Goal: Task Accomplishment & Management: Manage account settings

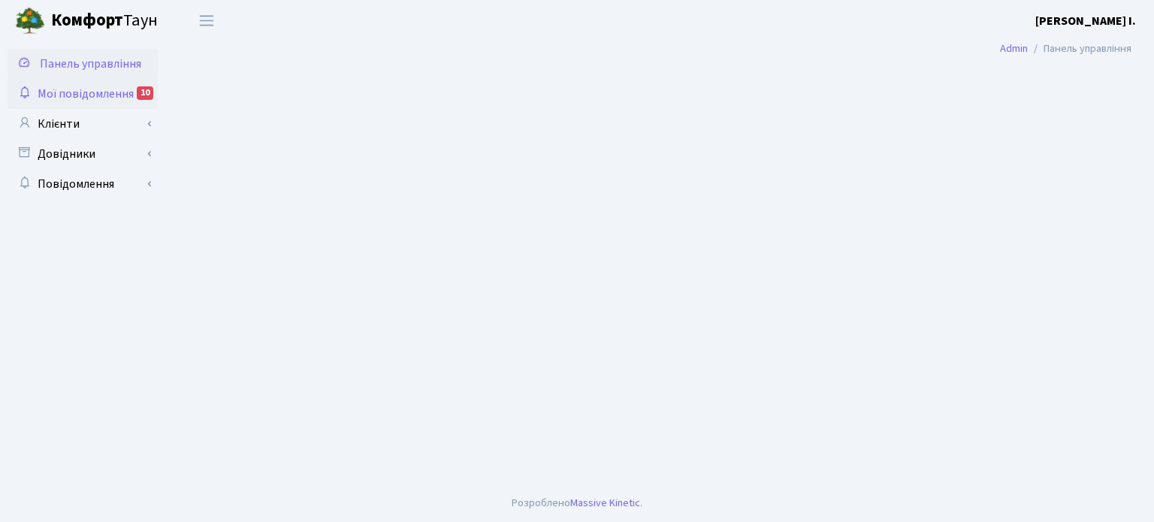
click at [90, 89] on span "Мої повідомлення" at bounding box center [86, 94] width 96 height 17
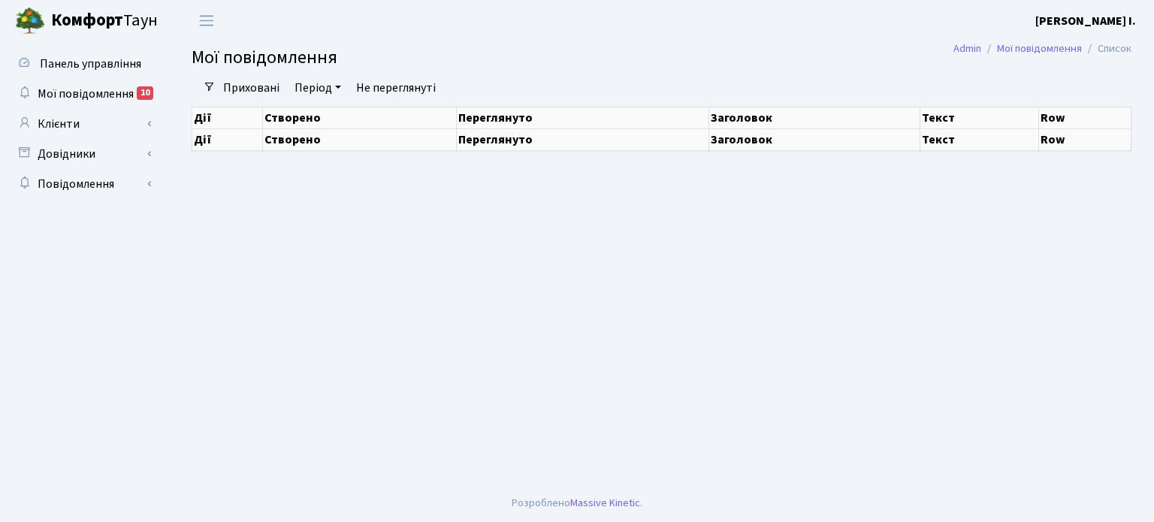
select select "25"
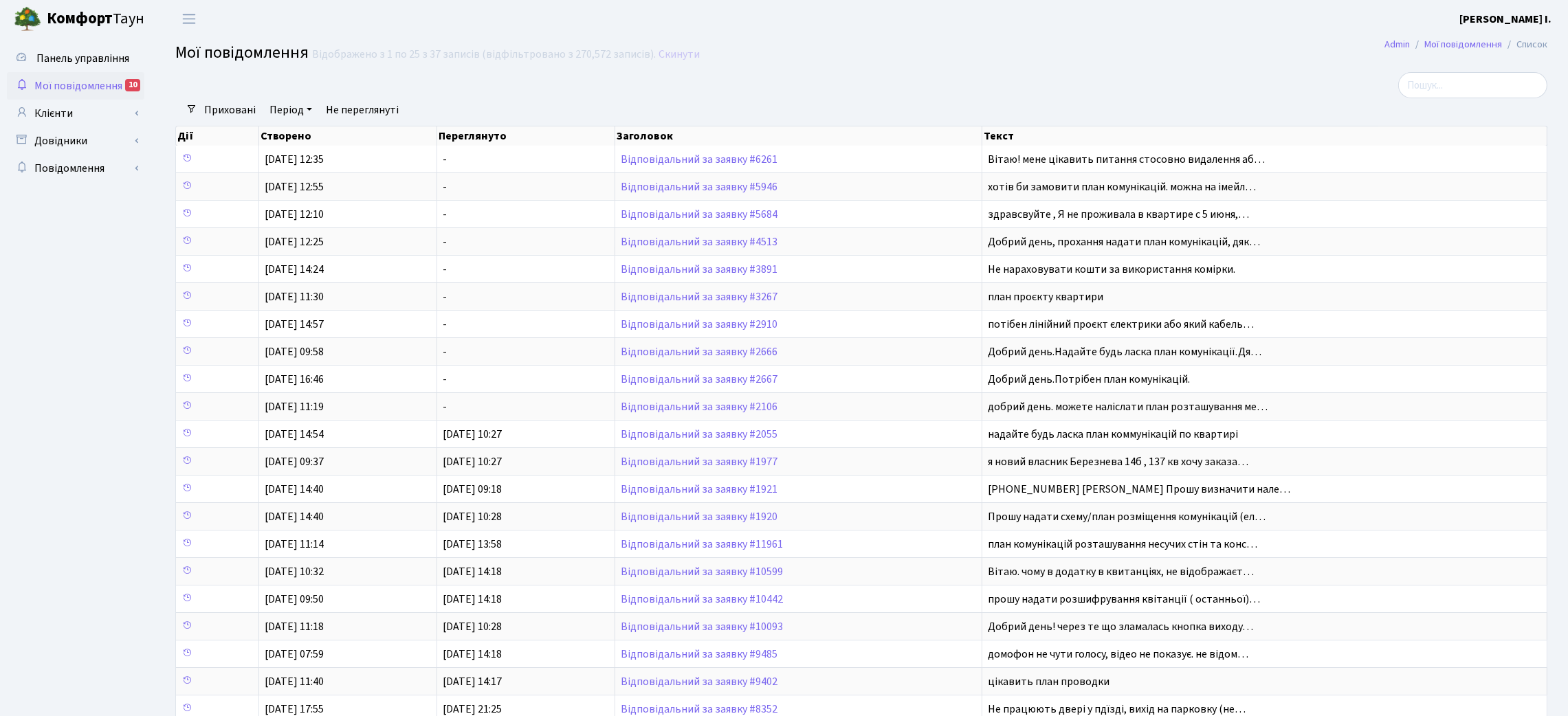
click at [84, 84] on span "Мої повідомлення" at bounding box center [79, 86] width 88 height 16
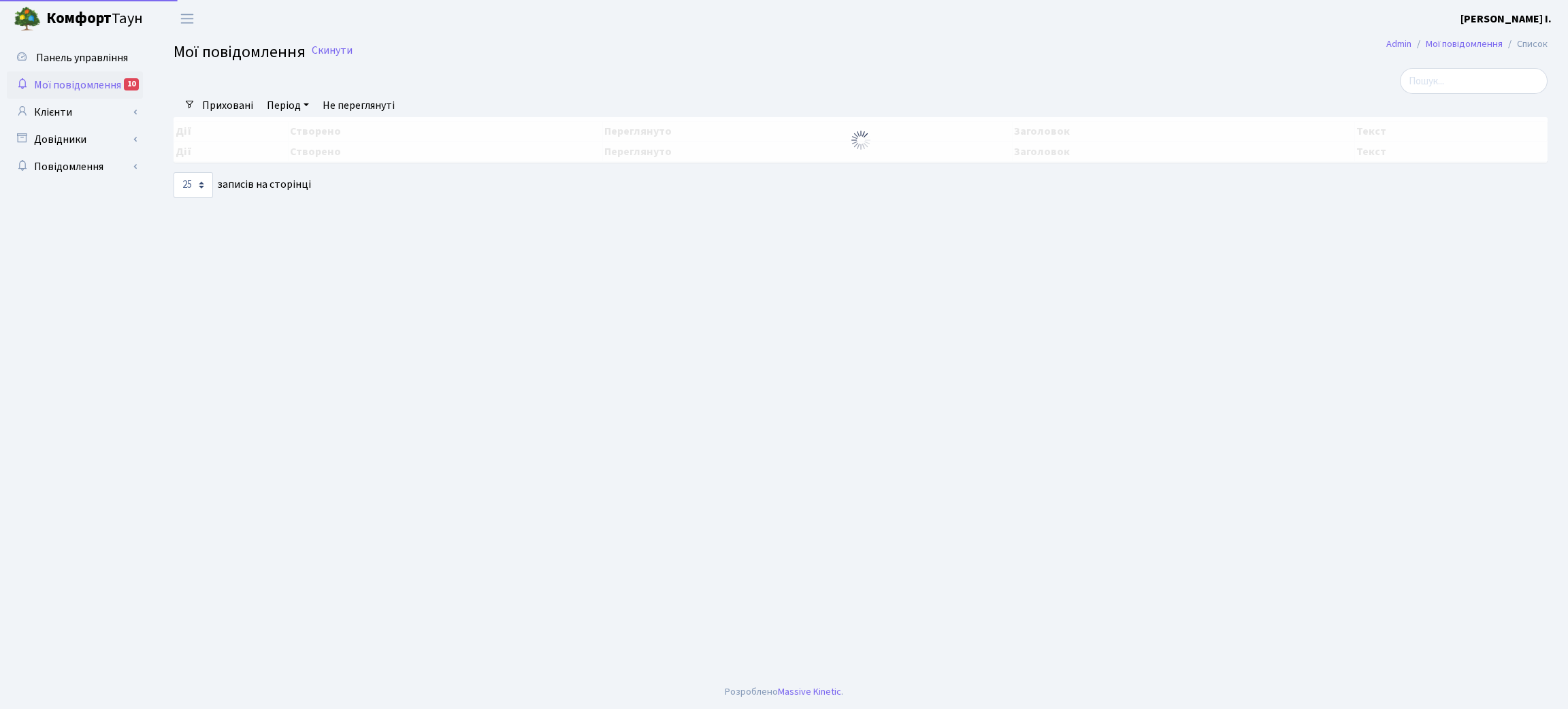
select select "25"
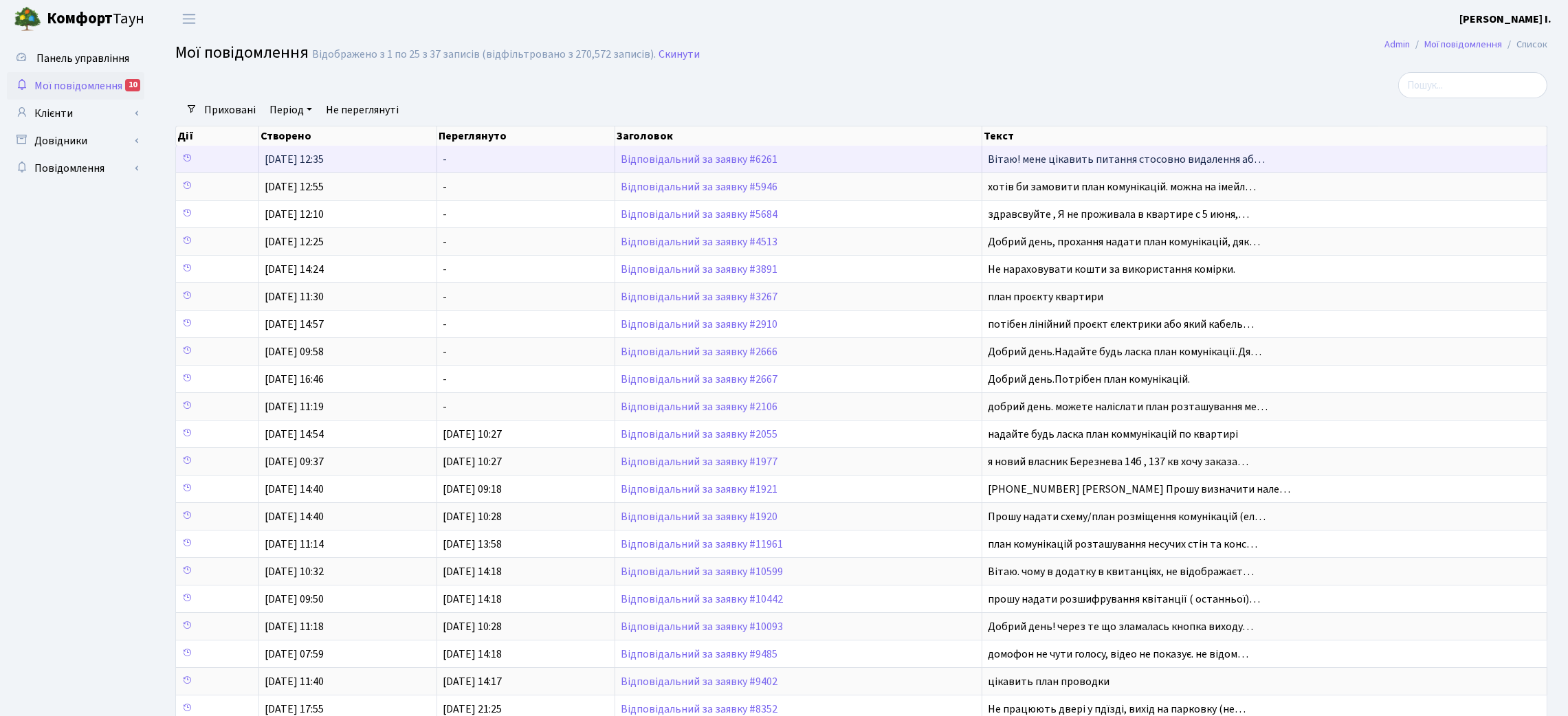
click at [867, 156] on span "Відповідальний за заявку #6261" at bounding box center [799, 159] width 356 height 11
click at [1267, 163] on td "Вітаю! мене цікавить питання стосовно видалення аб…" at bounding box center [1265, 158] width 565 height 27
click at [1175, 160] on span "Вітаю! мене цікавить питання стосовно видалення аб…" at bounding box center [1126, 159] width 277 height 16
click at [765, 160] on link "Відповідальний за заявку #6261" at bounding box center [699, 159] width 156 height 16
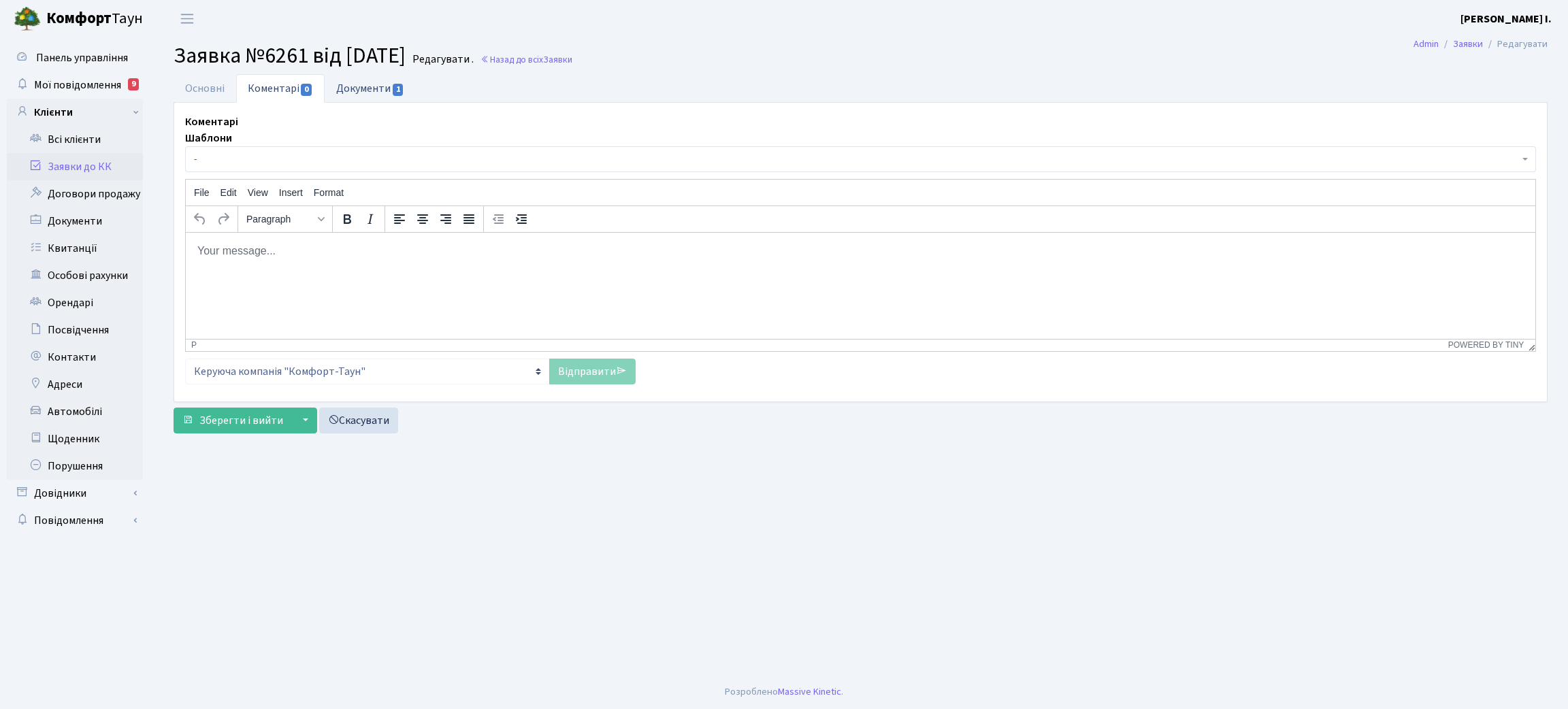
click at [370, 85] on link "Документи 1" at bounding box center [369, 88] width 91 height 28
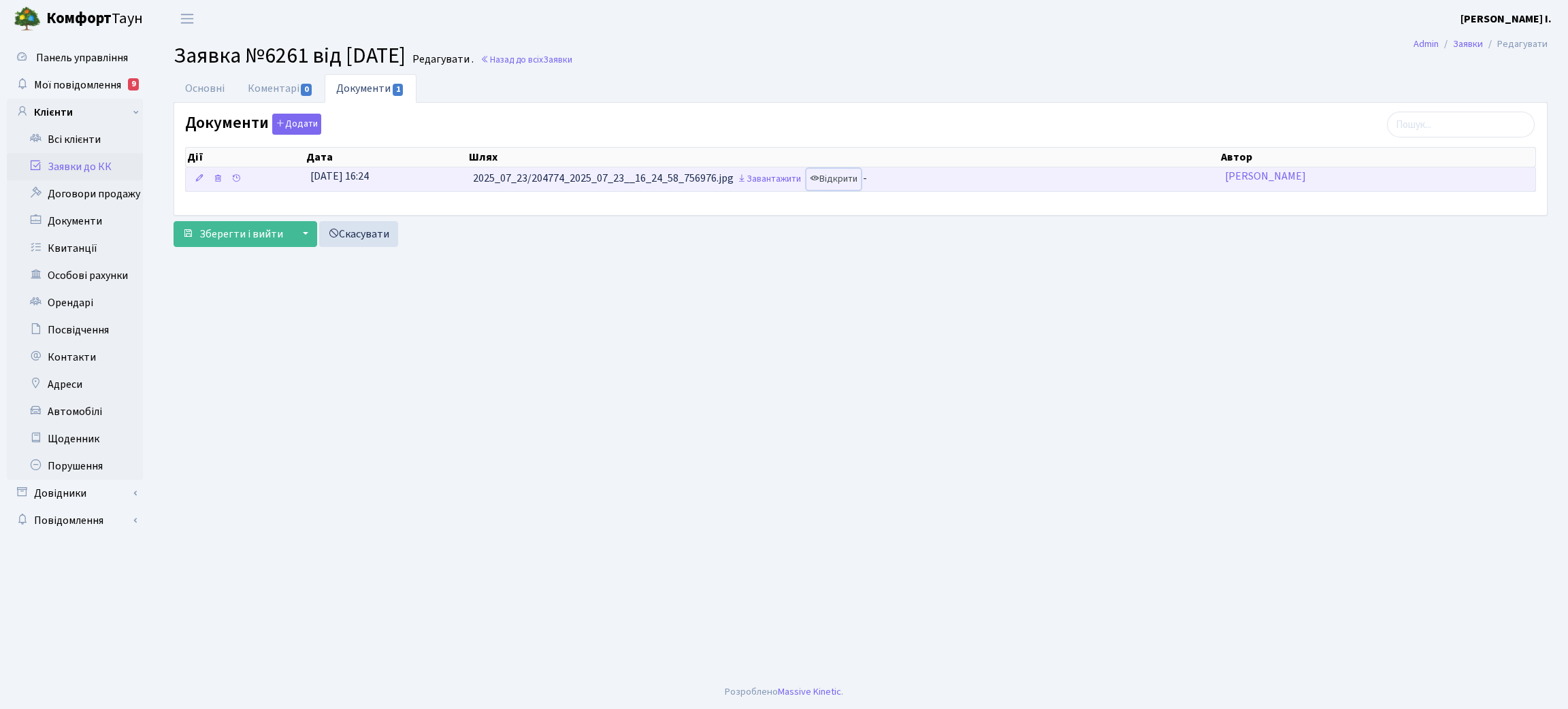
click at [838, 181] on link "Відкрити" at bounding box center [834, 178] width 54 height 21
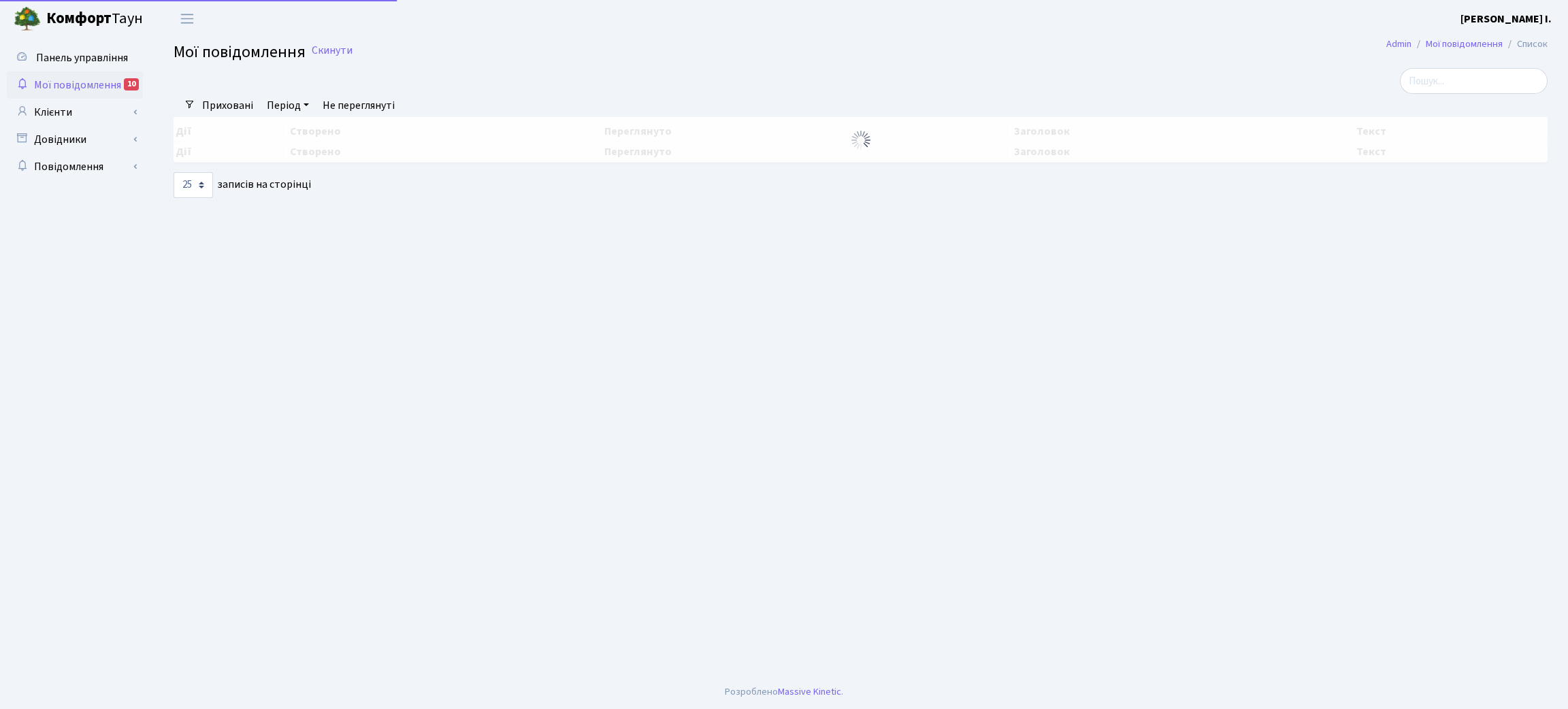
select select "25"
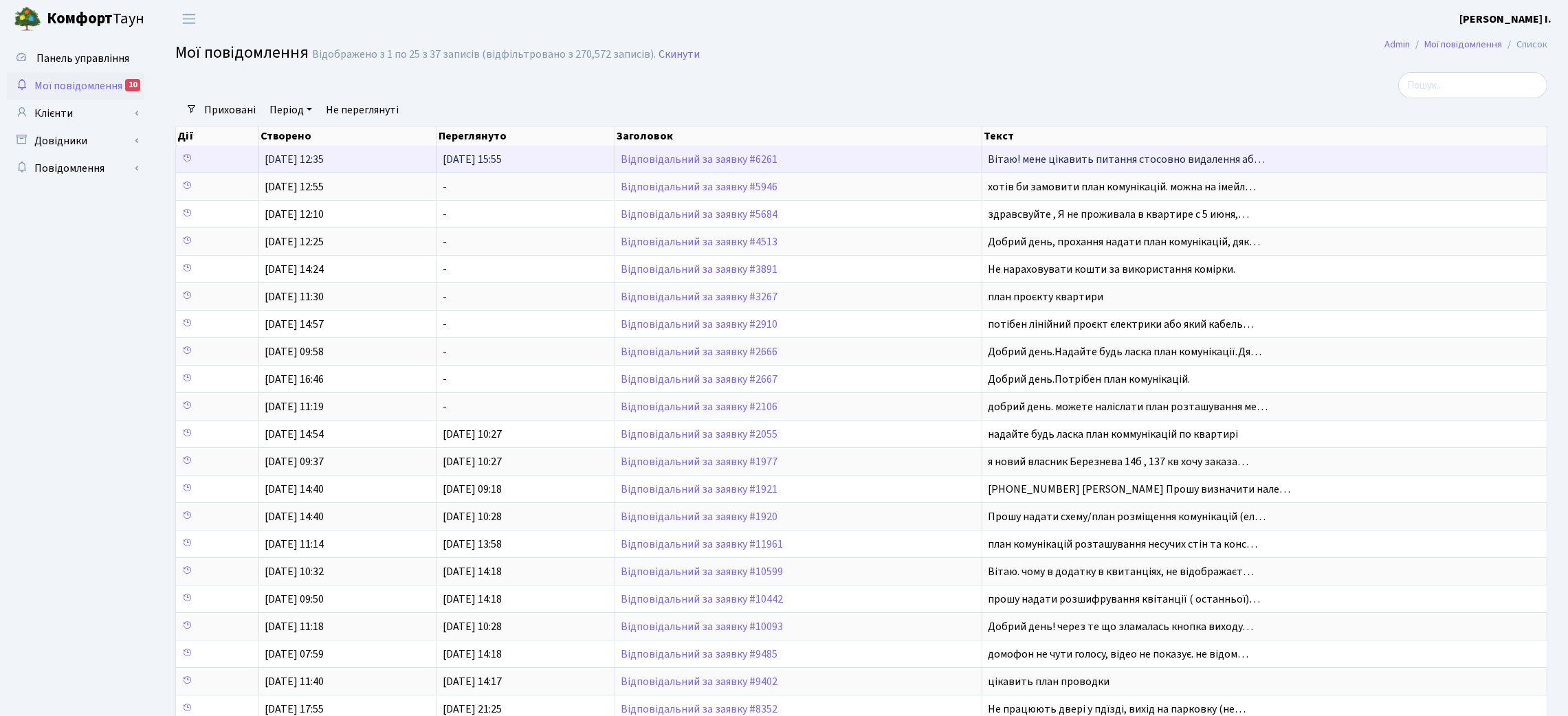
click at [1253, 160] on span "Вітаю! мене цікавить питання стосовно видалення аб…" at bounding box center [1126, 159] width 277 height 16
click at [1136, 156] on span "Вітаю! мене цікавить питання стосовно видалення аб…" at bounding box center [1126, 159] width 277 height 16
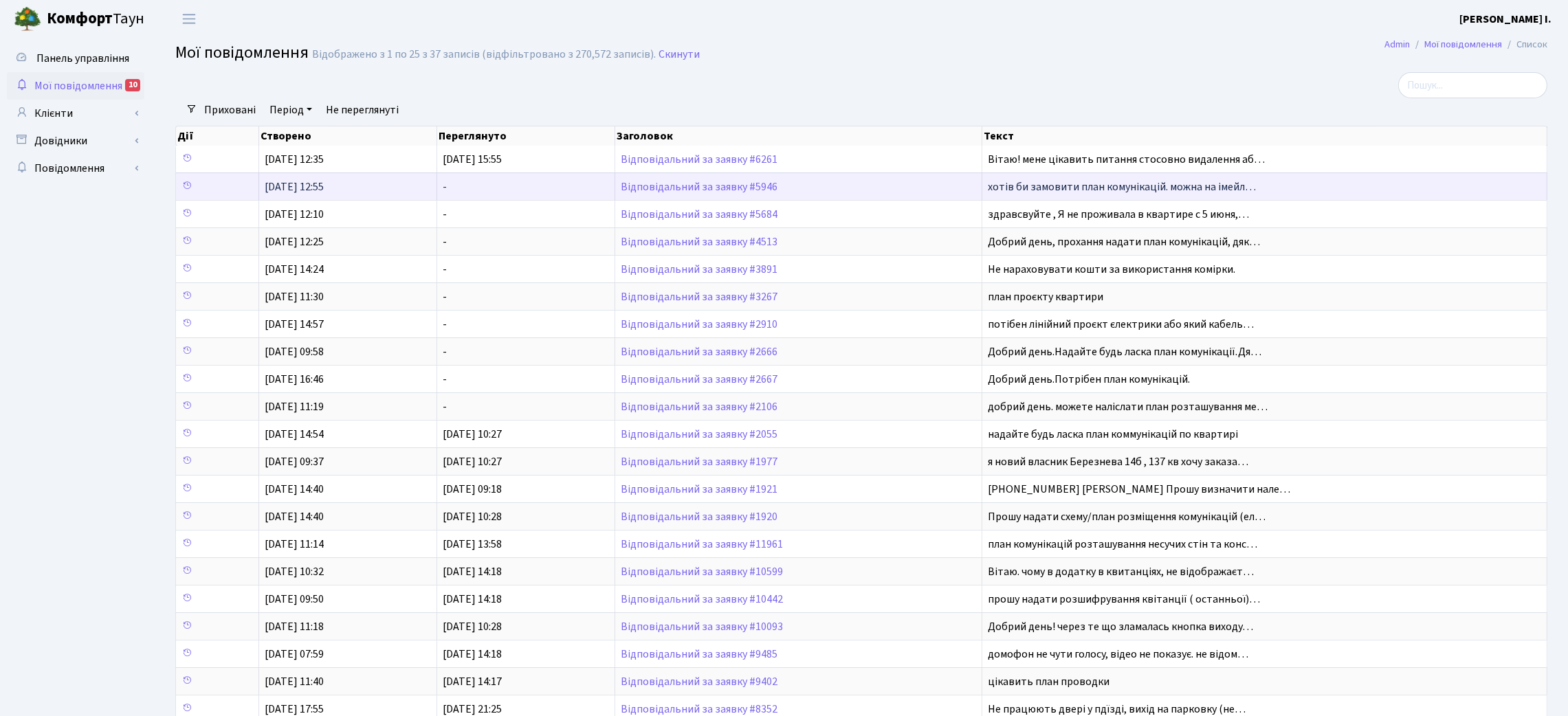
click at [537, 191] on td "-" at bounding box center [526, 187] width 178 height 27
click at [1031, 192] on span "хотів би замовити план комунікацій. можна на імейл…" at bounding box center [1122, 187] width 268 height 16
click at [739, 187] on link "Відповідальний за заявку #5946" at bounding box center [699, 187] width 156 height 16
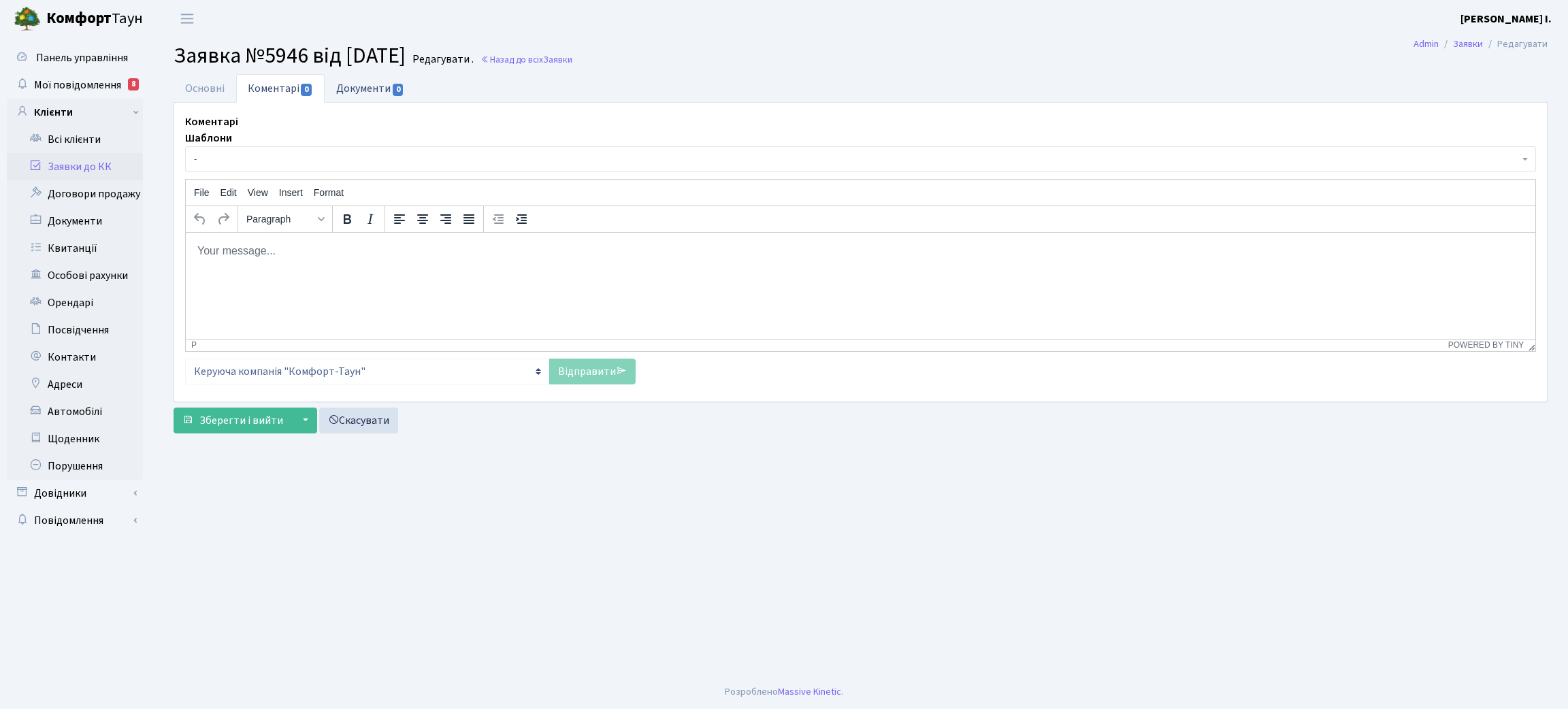
click at [350, 90] on link "Документи 0" at bounding box center [369, 88] width 91 height 28
select select "25"
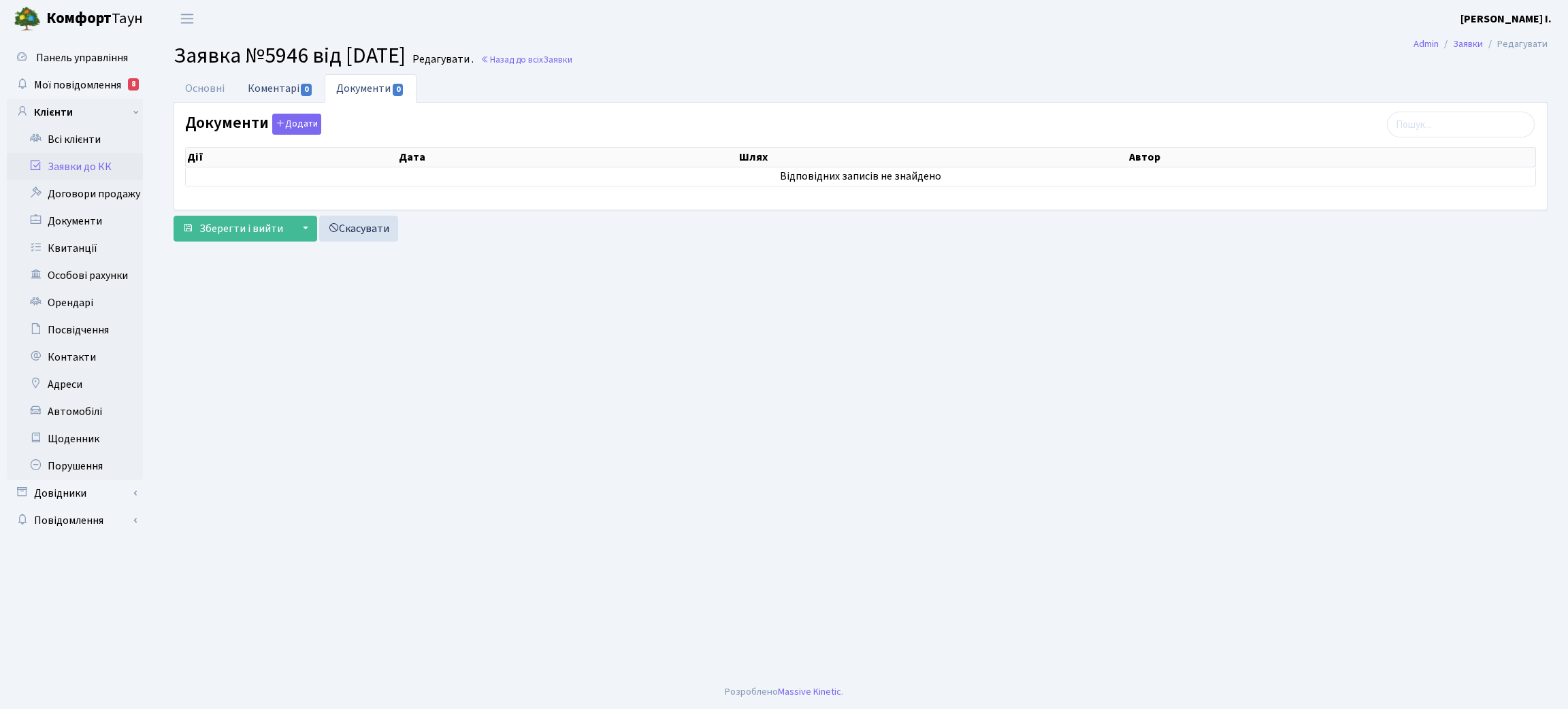
click at [280, 90] on link "Коментарі 0" at bounding box center [281, 88] width 89 height 28
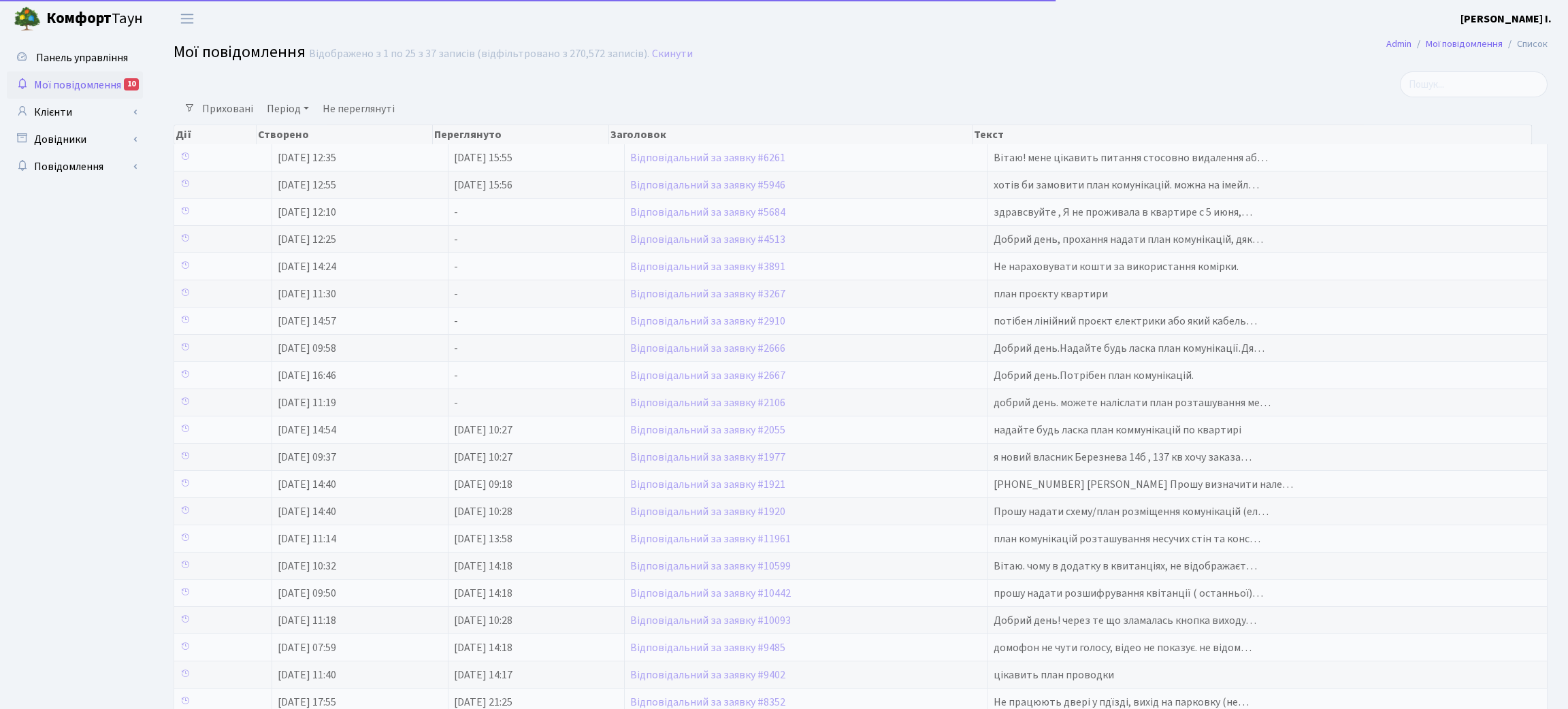
select select "25"
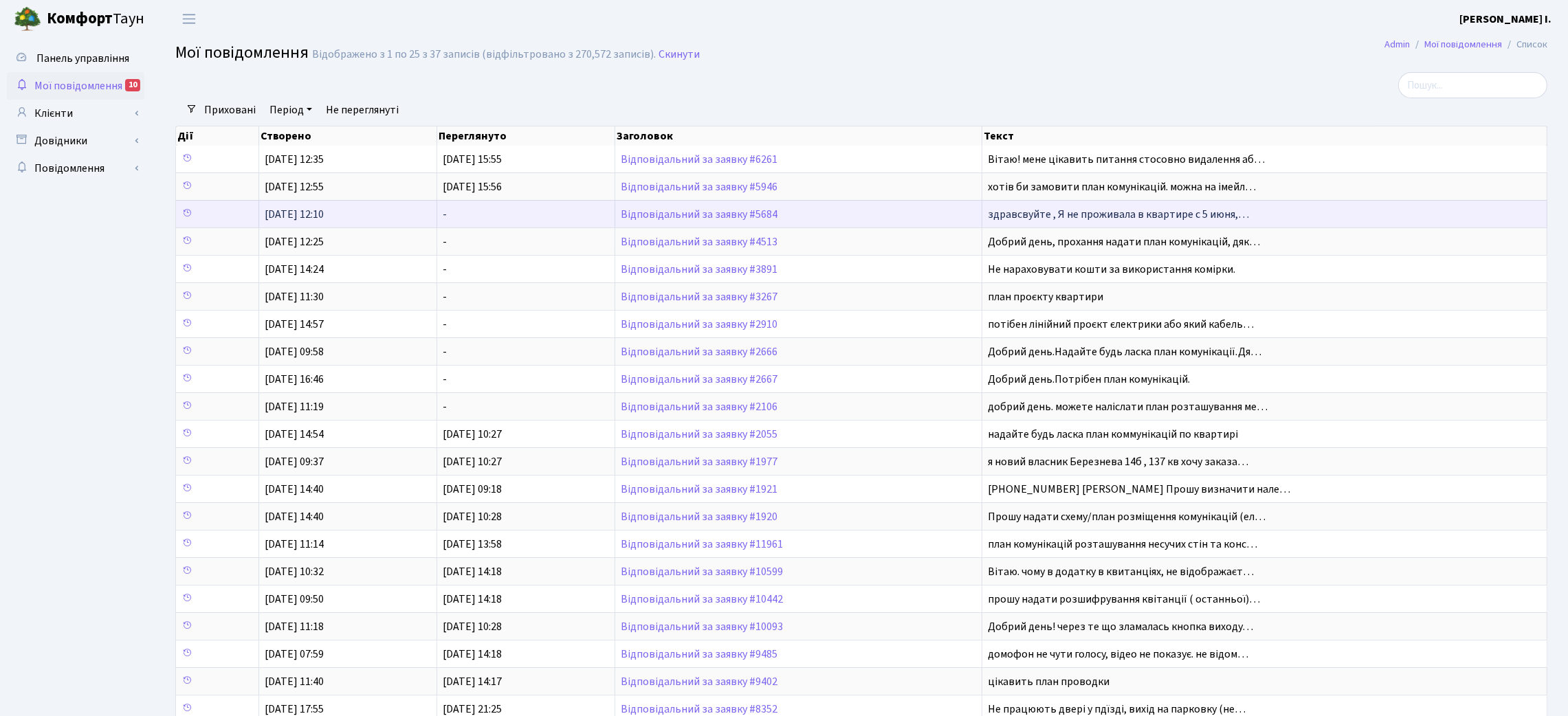
click at [993, 216] on span "здравсвуйте , Я не проживала в квартире с 5 июня,…" at bounding box center [1119, 214] width 262 height 16
click at [1219, 216] on span "здравсвуйте , Я не проживала в квартире с 5 июня,…" at bounding box center [1119, 214] width 262 height 16
click at [1240, 214] on span "здравсвуйте , Я не проживала в квартире с 5 июня,…" at bounding box center [1119, 214] width 262 height 16
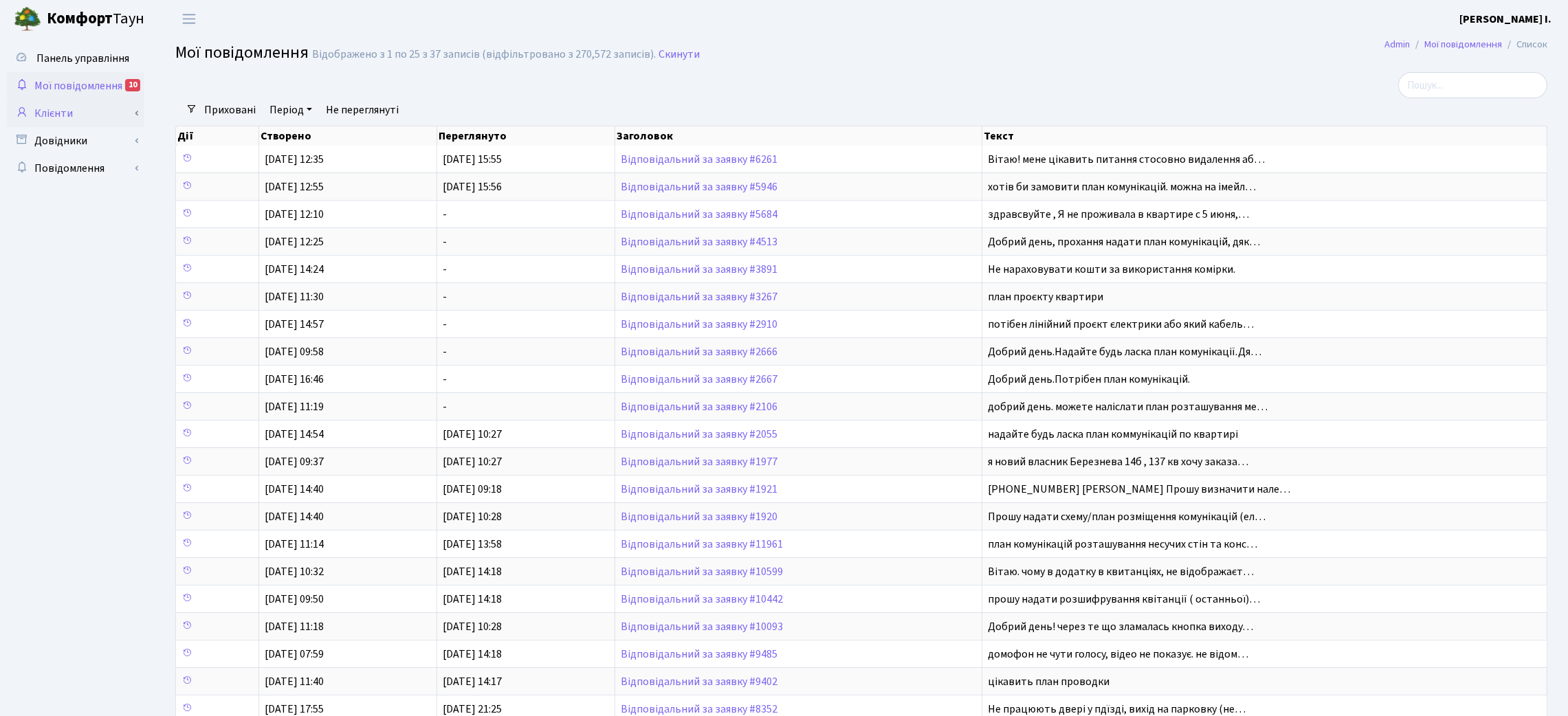
click at [68, 109] on link "Клієнти" at bounding box center [76, 113] width 137 height 27
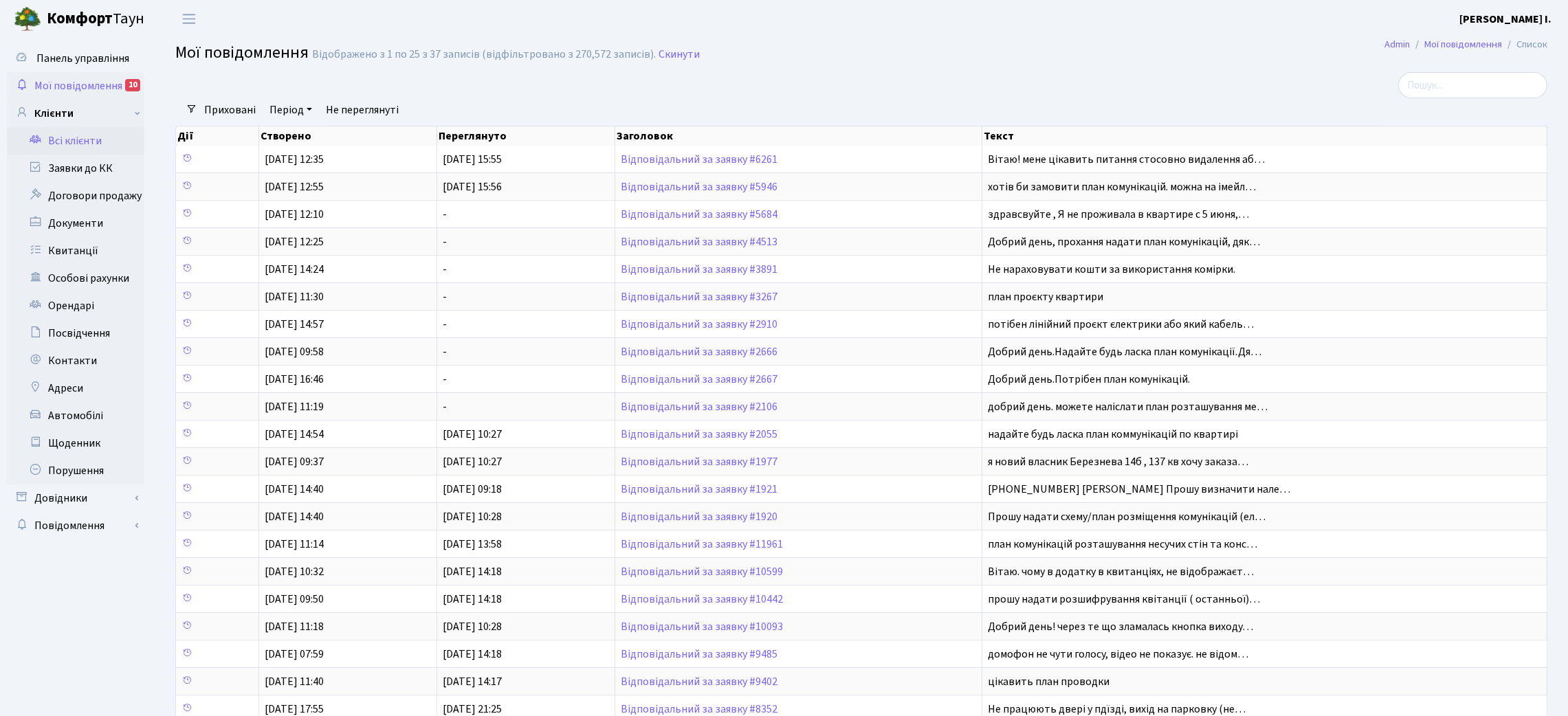
click at [110, 138] on link "Всі клієнти" at bounding box center [76, 141] width 137 height 27
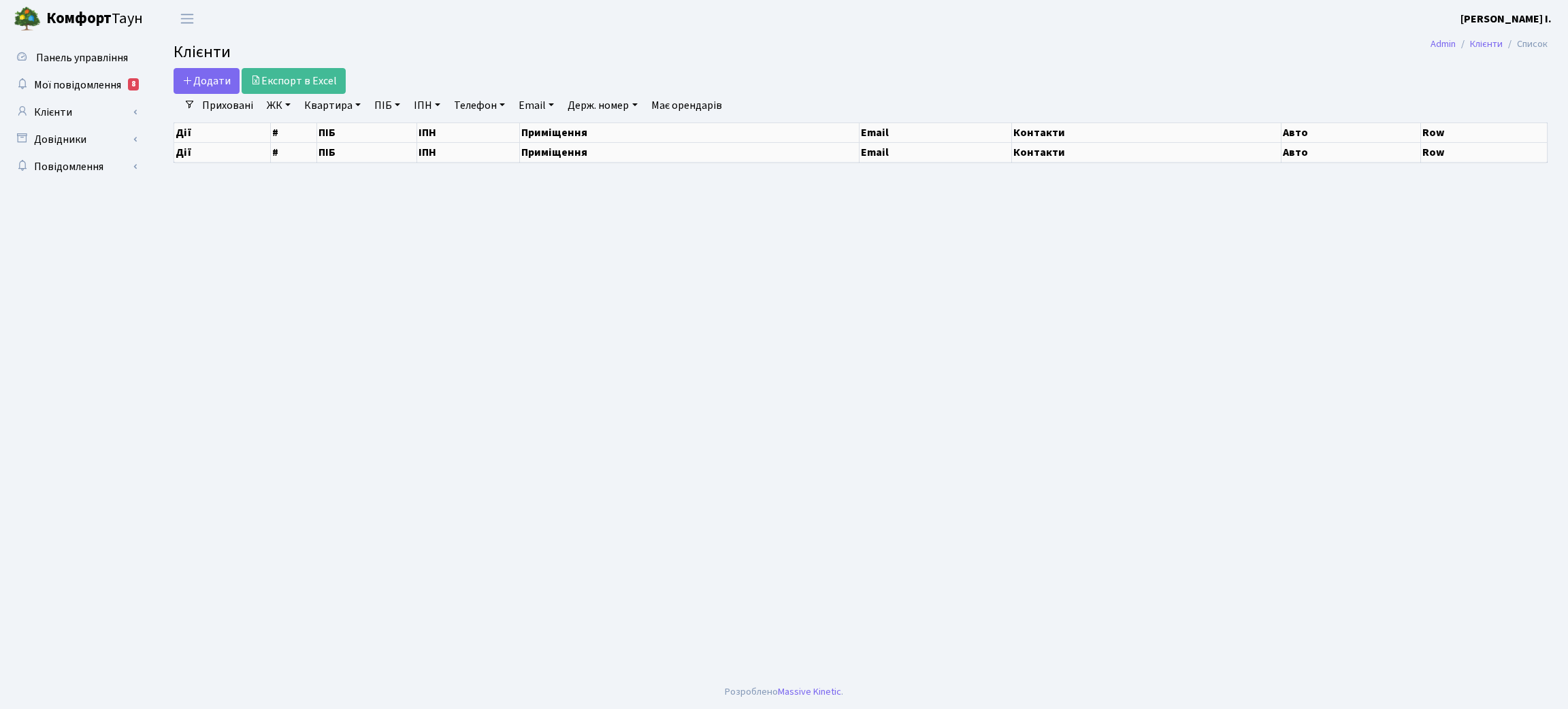
select select "25"
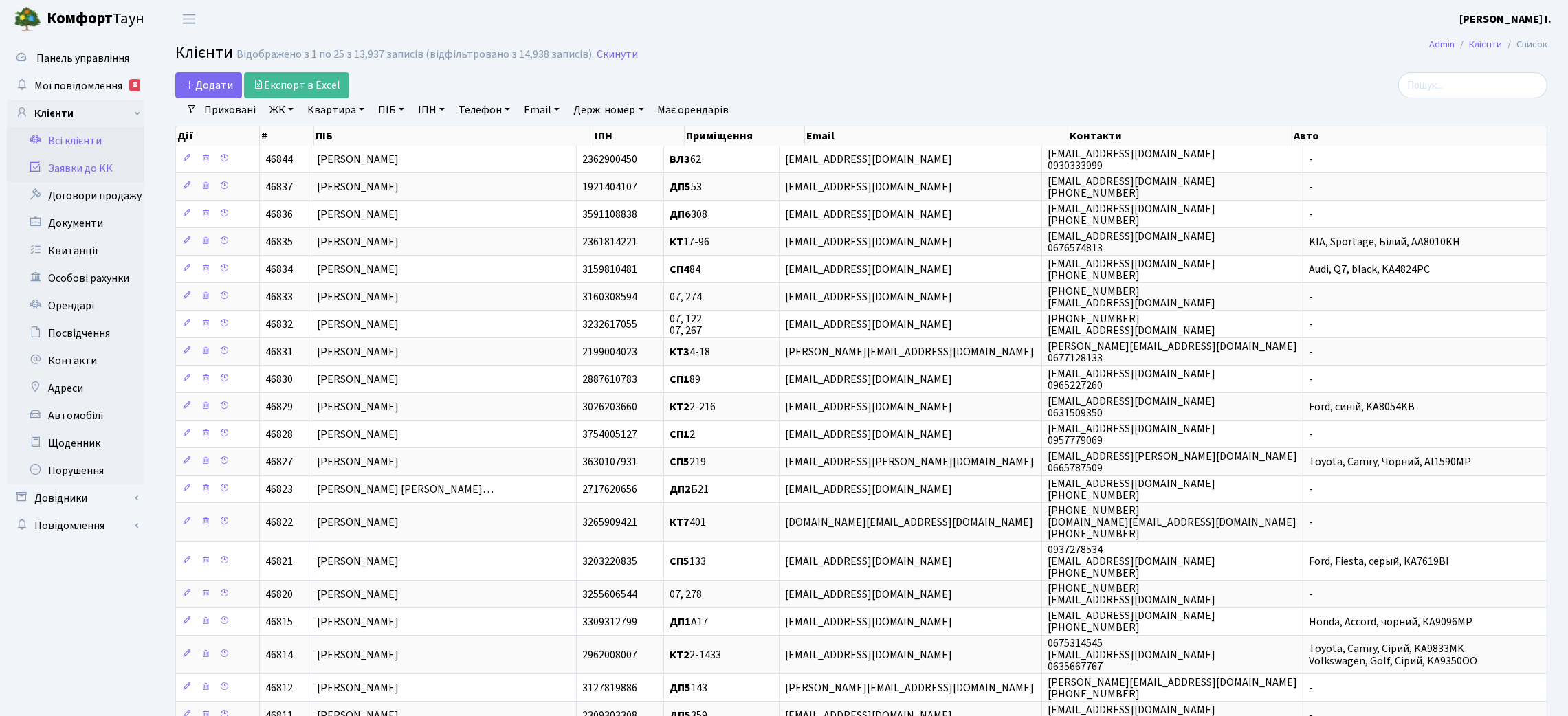
click at [92, 167] on link "Заявки до КК" at bounding box center [76, 168] width 137 height 27
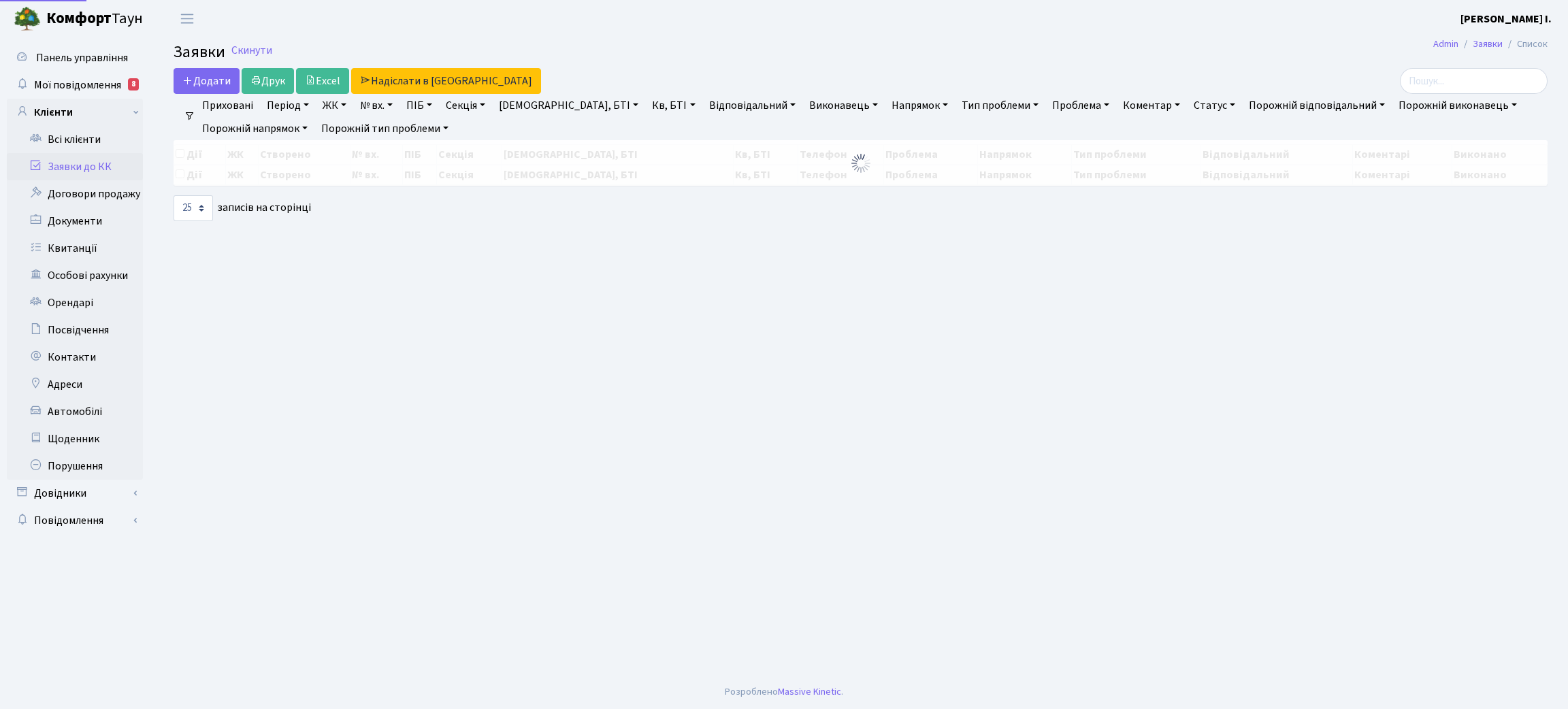
select select "25"
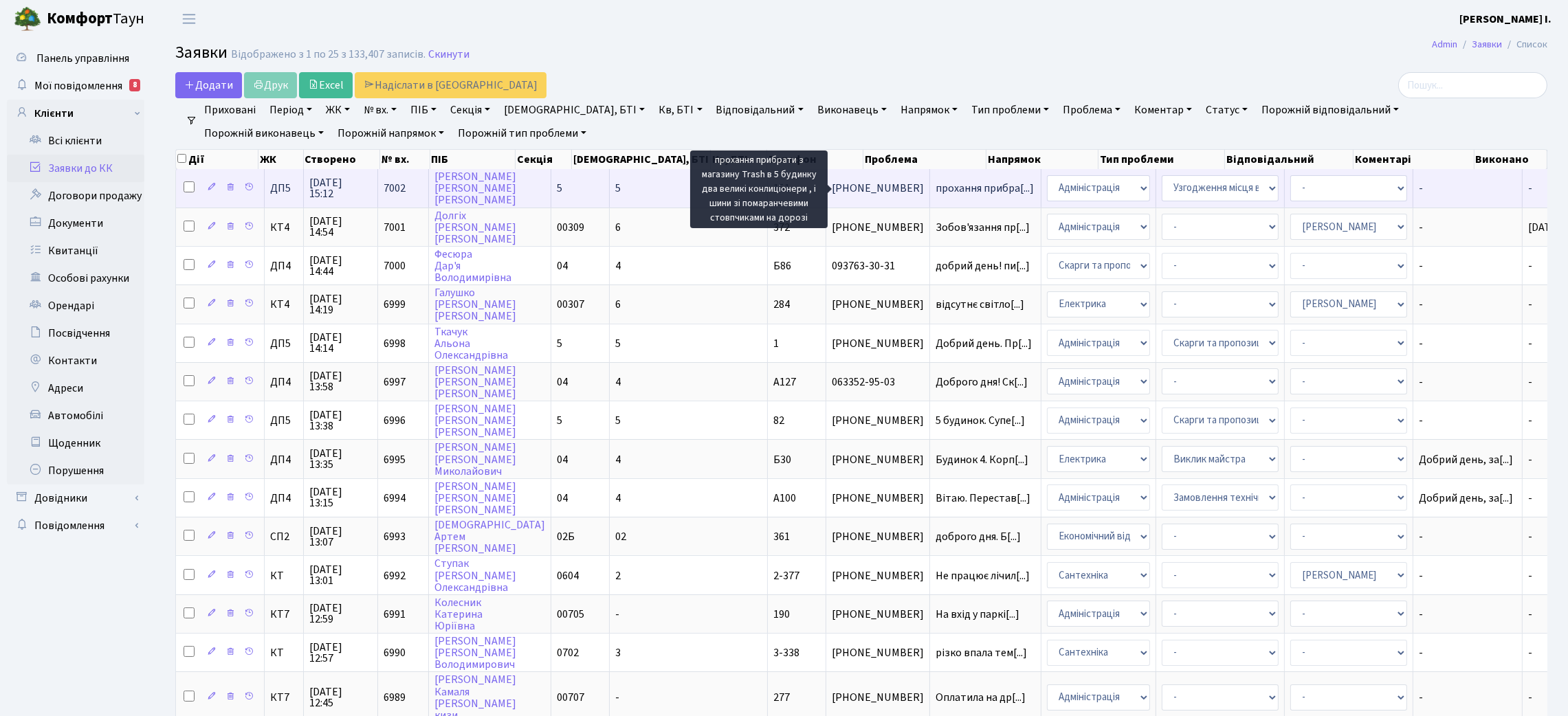
click at [936, 189] on span "прохання прибра[...]" at bounding box center [984, 188] width 98 height 16
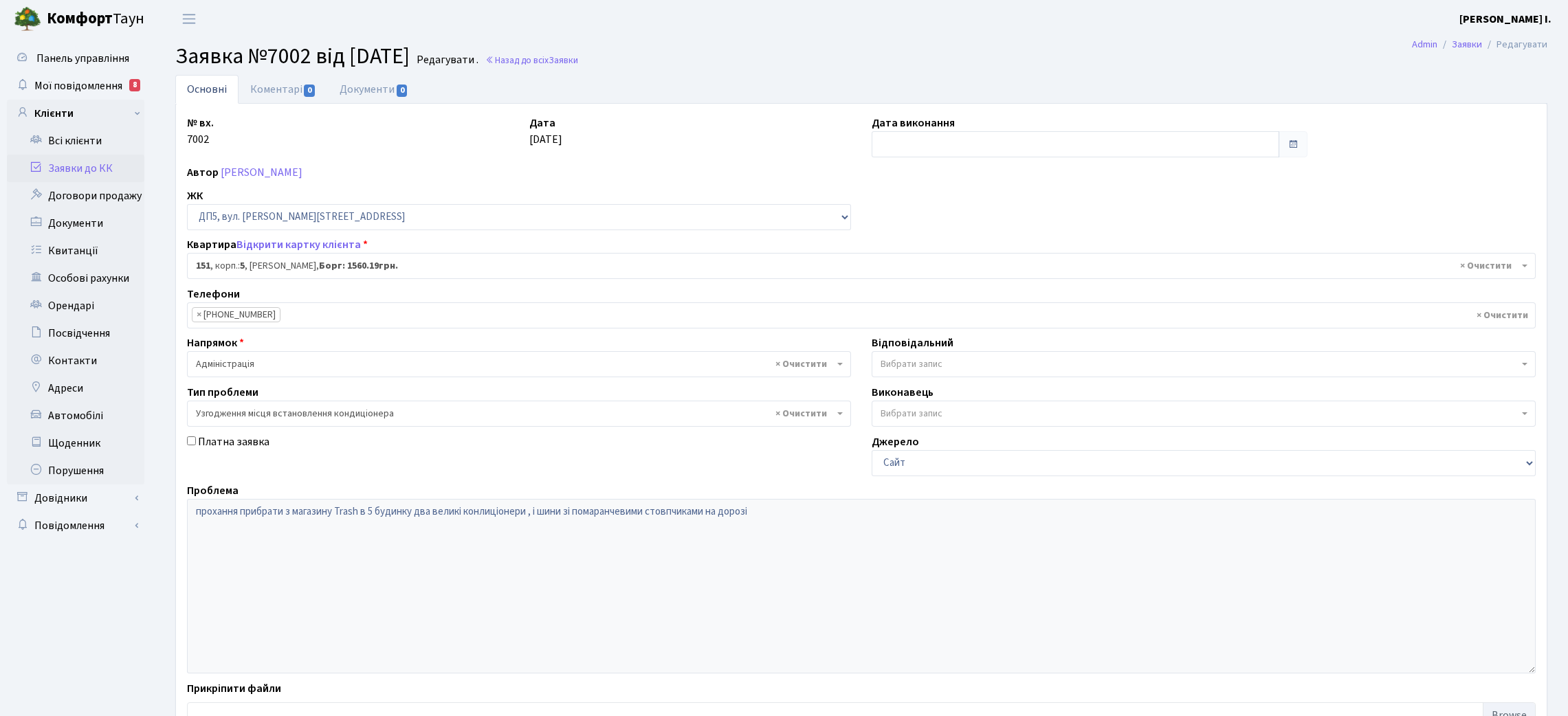
select select "45749"
select select "9"
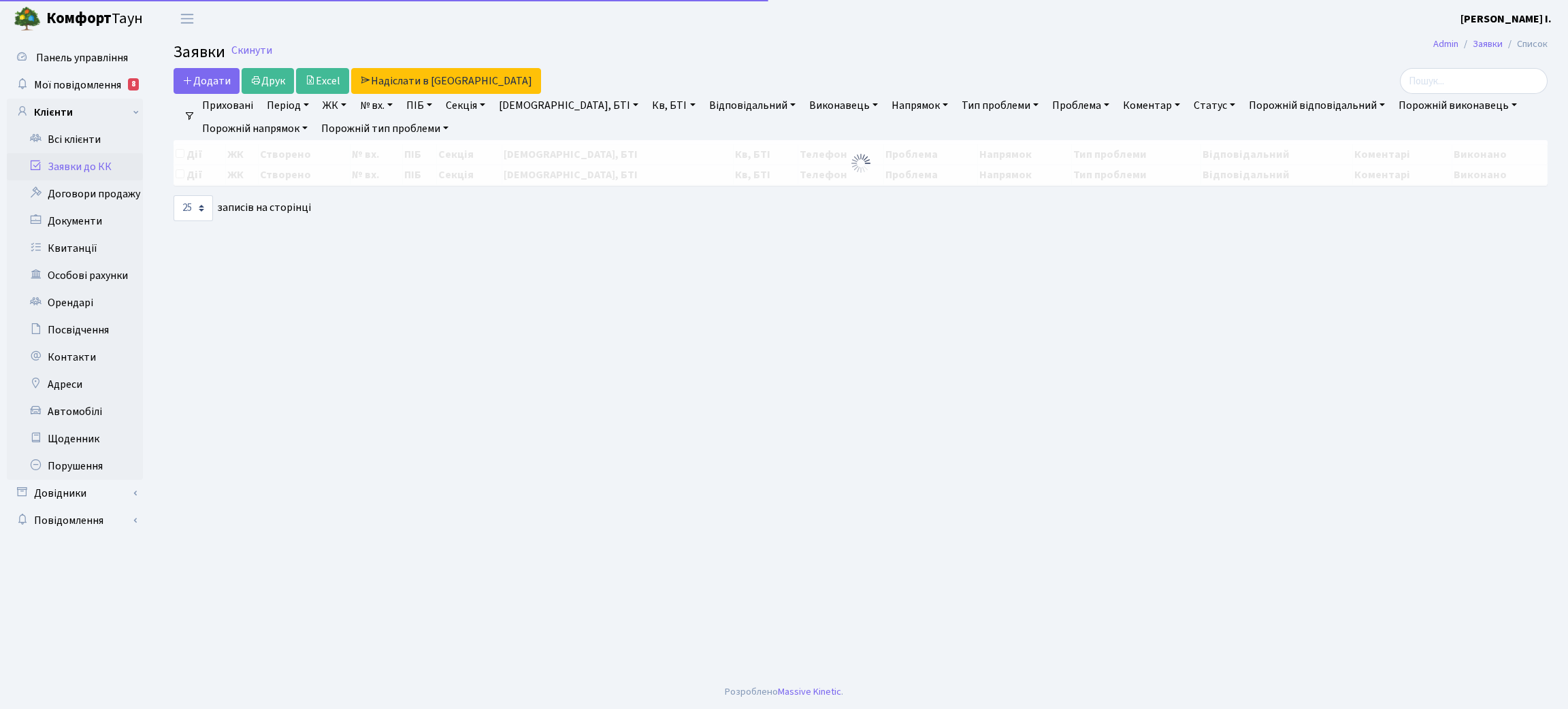
select select "25"
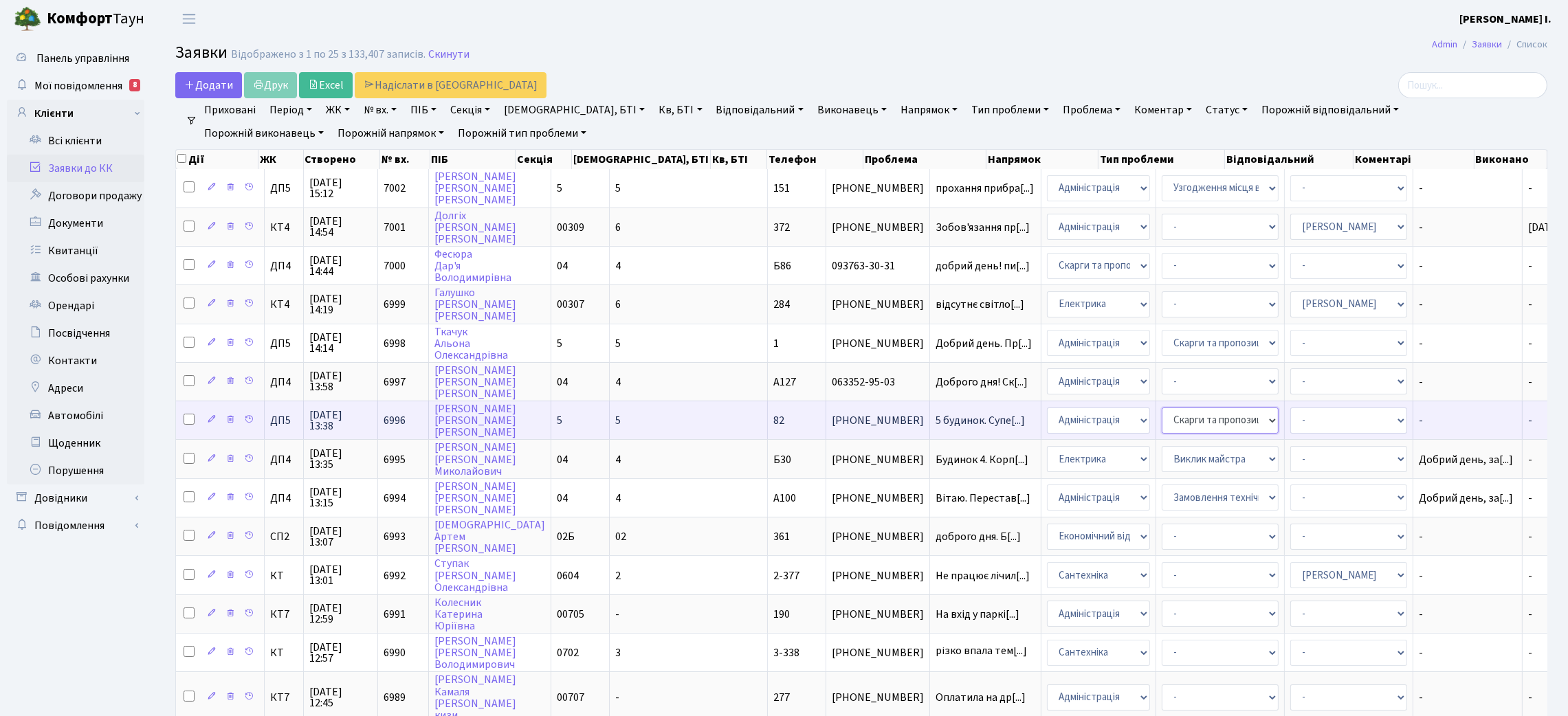
click at [1191, 422] on select "- Відеонагляд Замовлення плану комунікацій Замовлення технічних умов Спільне ви…" at bounding box center [1220, 421] width 117 height 27
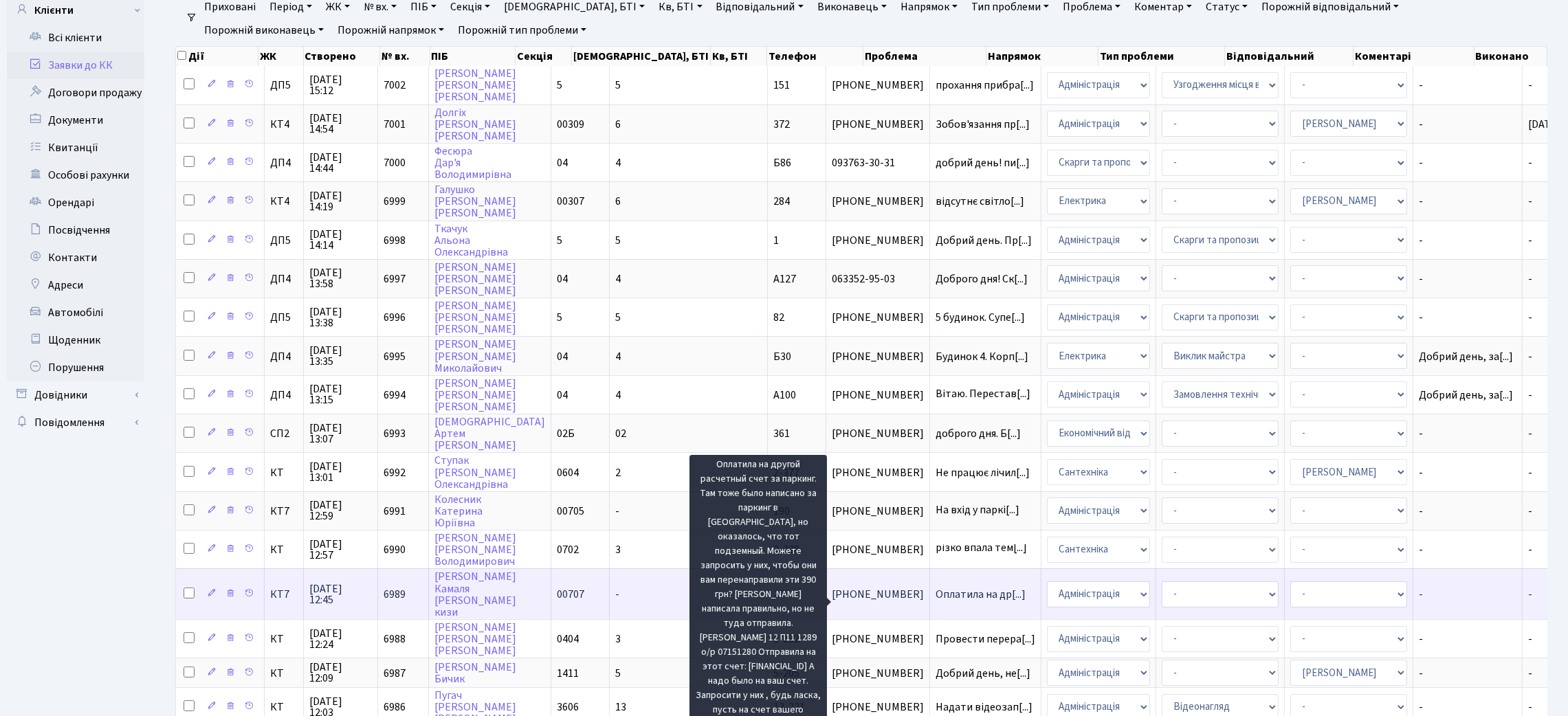
scroll to position [2, 0]
